Goal: Information Seeking & Learning: Learn about a topic

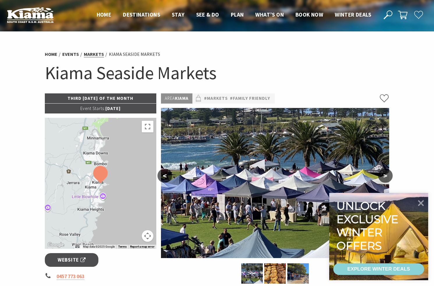
click at [93, 54] on link "Markets" at bounding box center [94, 54] width 20 height 6
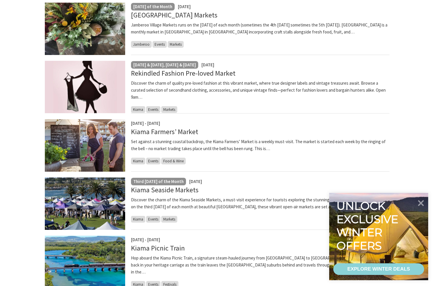
scroll to position [173, 0]
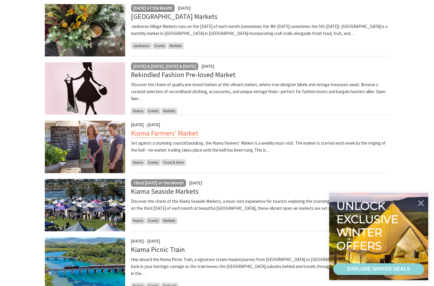
click at [164, 130] on link "Kiama Farmers’ Market" at bounding box center [164, 133] width 67 height 9
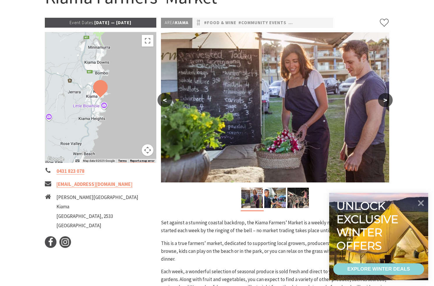
scroll to position [69, 0]
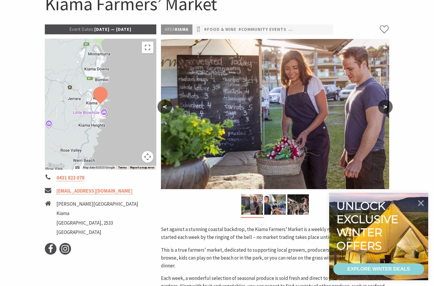
click at [98, 99] on img at bounding box center [100, 95] width 15 height 17
click at [146, 157] on button "Map camera controls" at bounding box center [148, 157] width 12 height 12
click at [134, 127] on button "Zoom in" at bounding box center [133, 128] width 12 height 12
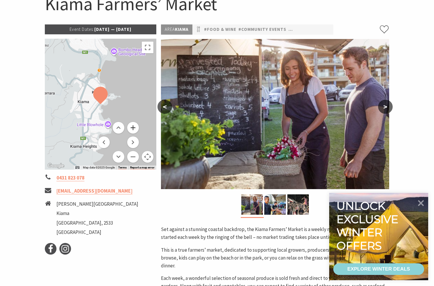
click at [134, 127] on button "Zoom in" at bounding box center [133, 128] width 12 height 12
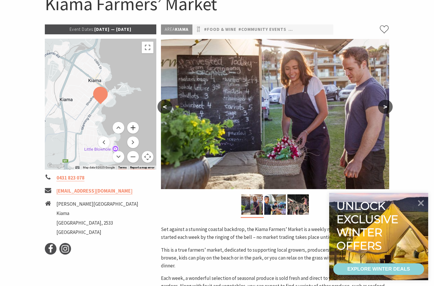
click at [134, 127] on button "Zoom in" at bounding box center [133, 128] width 12 height 12
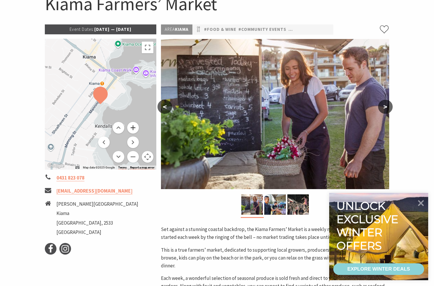
click at [134, 127] on button "Zoom in" at bounding box center [133, 128] width 12 height 12
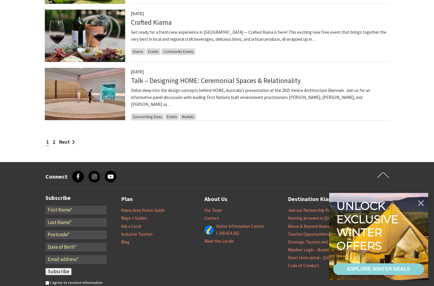
scroll to position [518, 0]
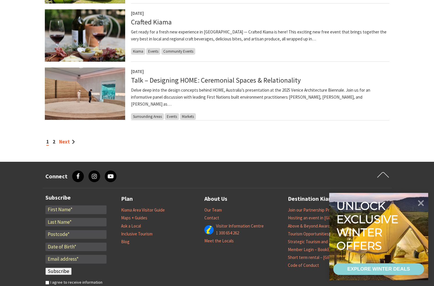
click at [67, 139] on link "Next" at bounding box center [67, 142] width 16 height 6
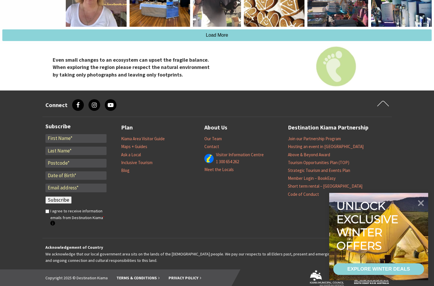
scroll to position [1273, 0]
